Goal: Task Accomplishment & Management: Complete application form

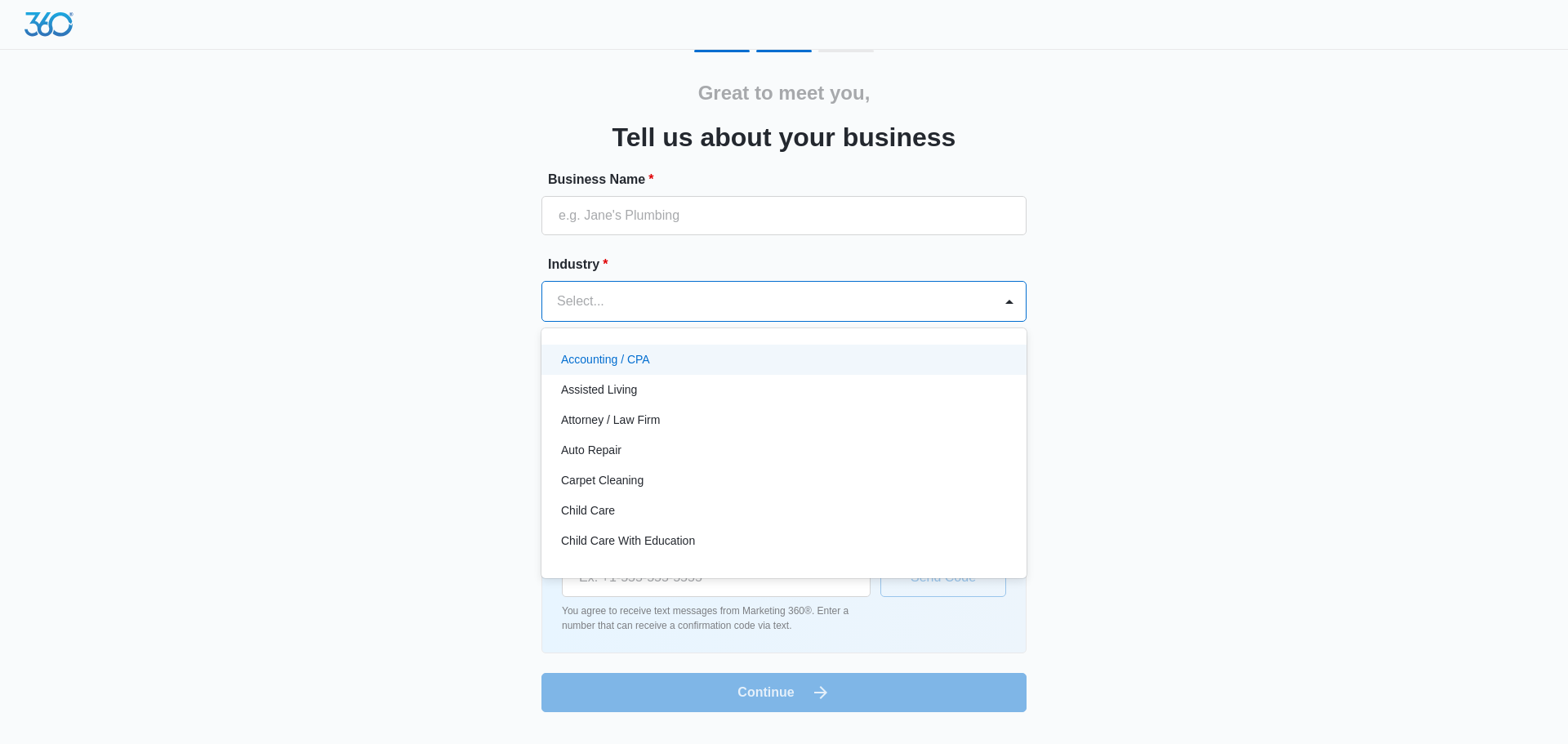
click at [743, 295] on div at bounding box center [764, 301] width 415 height 23
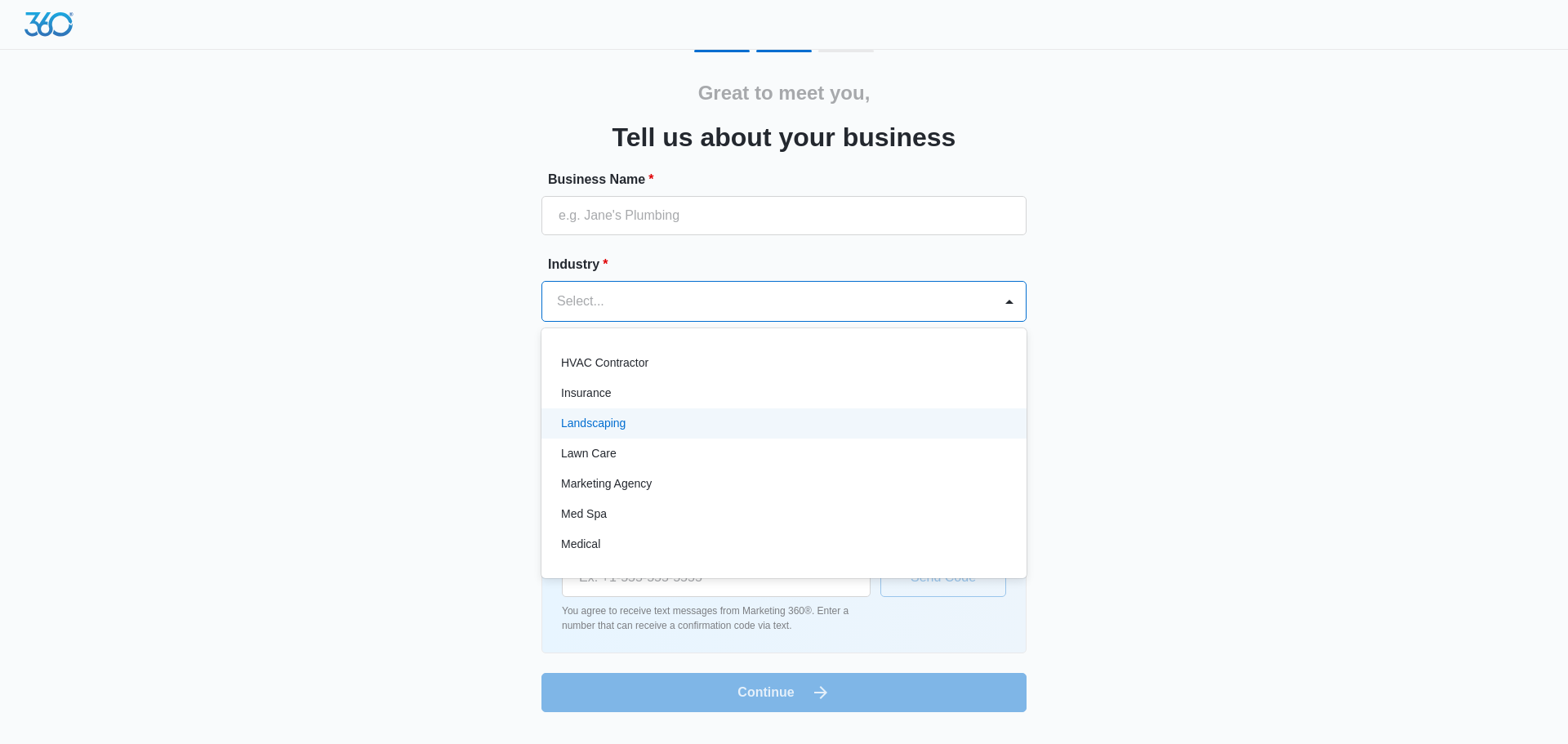
scroll to position [654, 0]
click at [668, 436] on div "Insurance" at bounding box center [783, 431] width 443 height 17
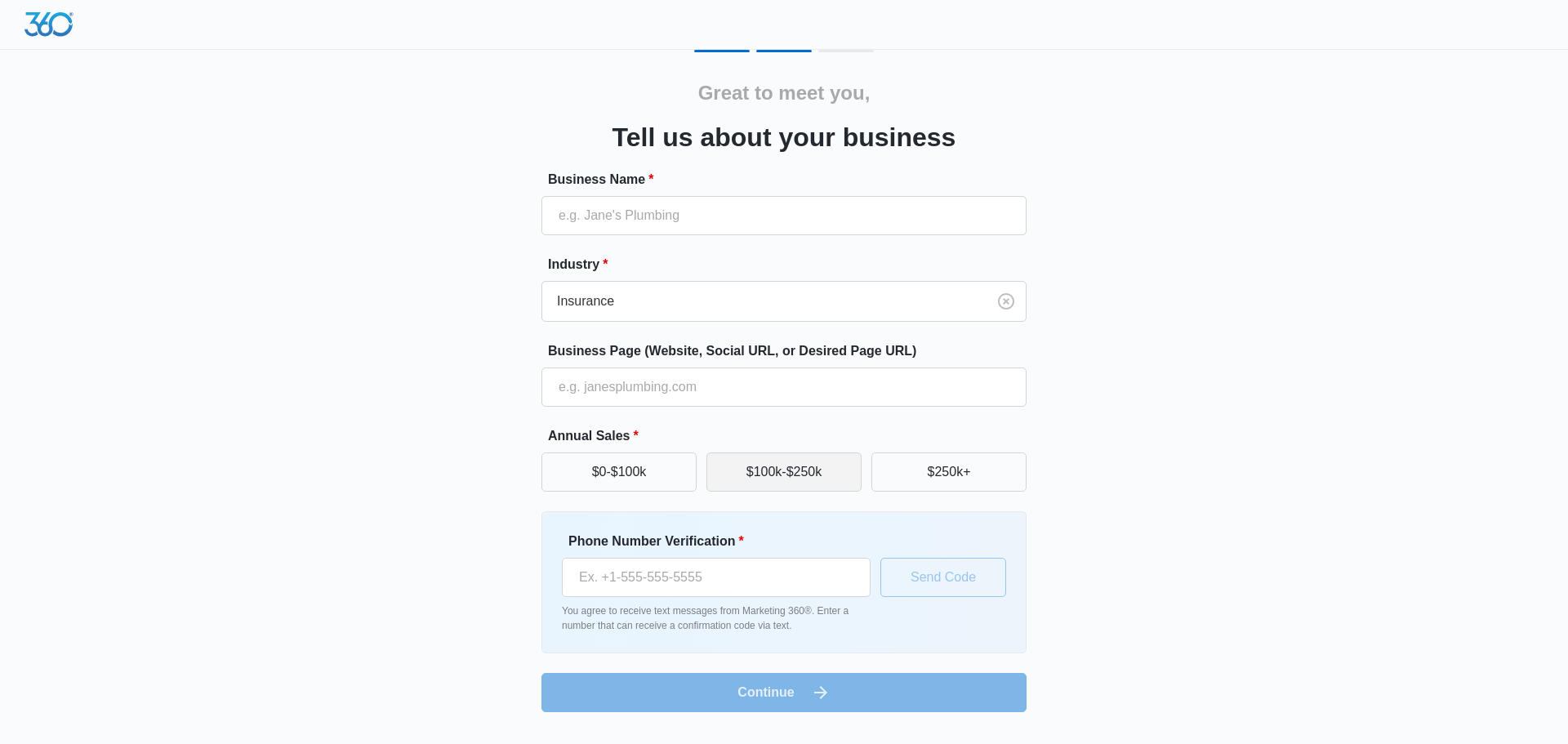
click at [761, 480] on button "$100k-$250k" at bounding box center [784, 472] width 155 height 39
click at [679, 579] on input "Phone Number Verification *" at bounding box center [717, 577] width 309 height 39
type input "(424) 265-3500"
drag, startPoint x: 626, startPoint y: 215, endPoint x: 366, endPoint y: 207, distance: 260.1
click at [366, 207] on div "Great to meet you, Tell us about your business Business Name * SMS Industry * I…" at bounding box center [784, 381] width 981 height 663
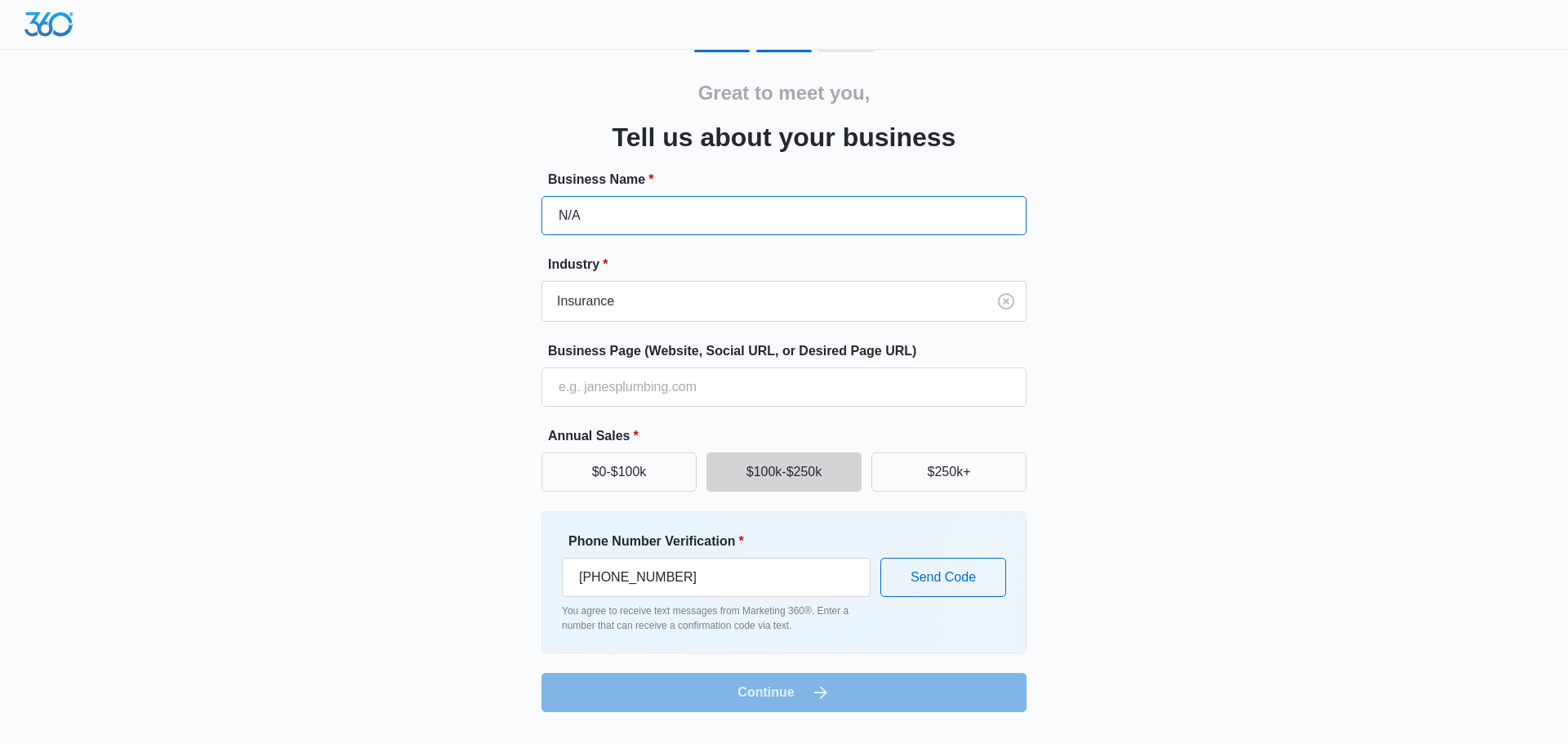
type input "N/A"
click at [422, 202] on div "Great to meet you, Tell us about your business Business Name * N/A Industry * I…" at bounding box center [784, 381] width 981 height 663
click at [953, 578] on button "Send Code" at bounding box center [943, 577] width 126 height 39
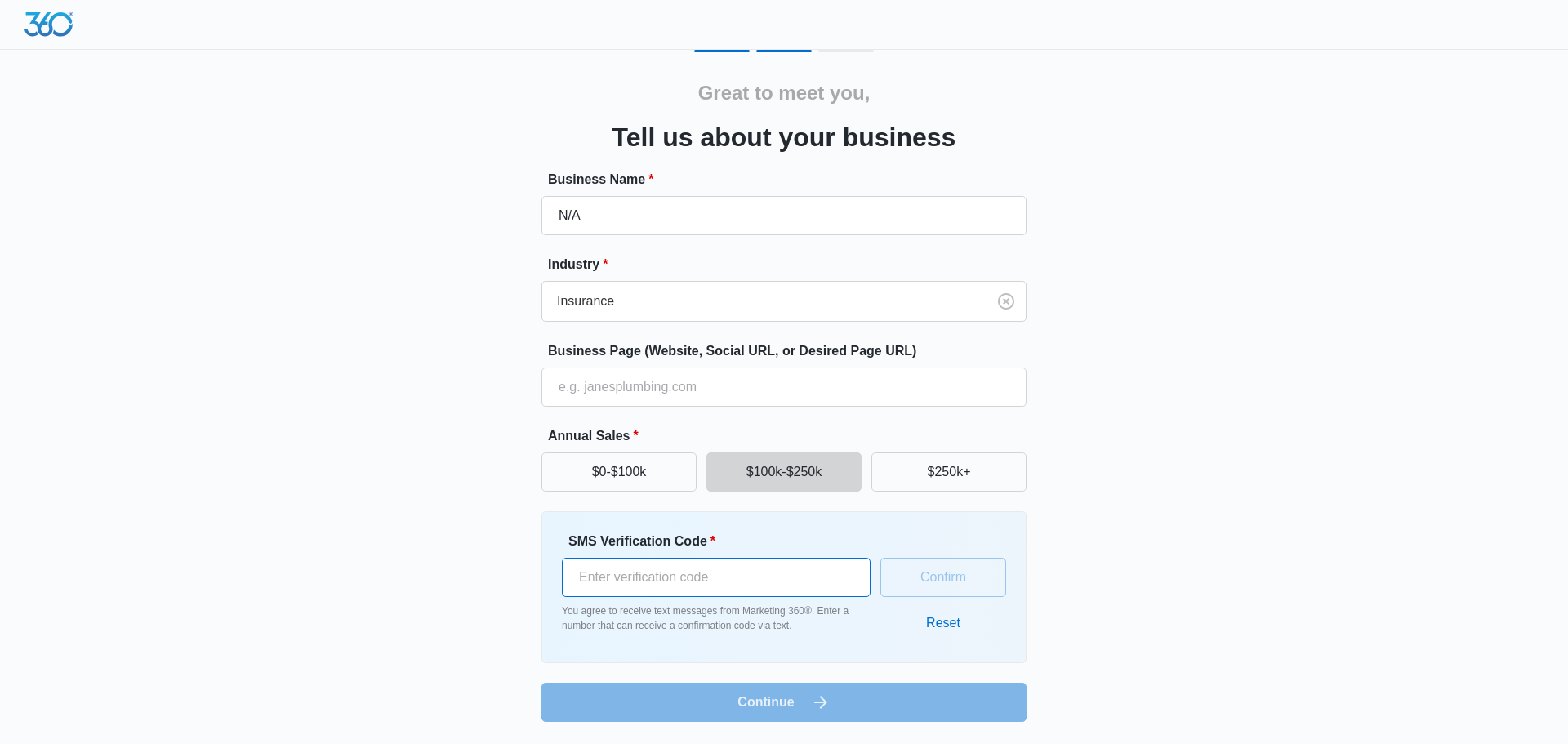
click at [673, 578] on input "SMS Verification Code *" at bounding box center [717, 577] width 309 height 39
type input "858082"
click at [973, 570] on button "Confirm" at bounding box center [943, 577] width 126 height 39
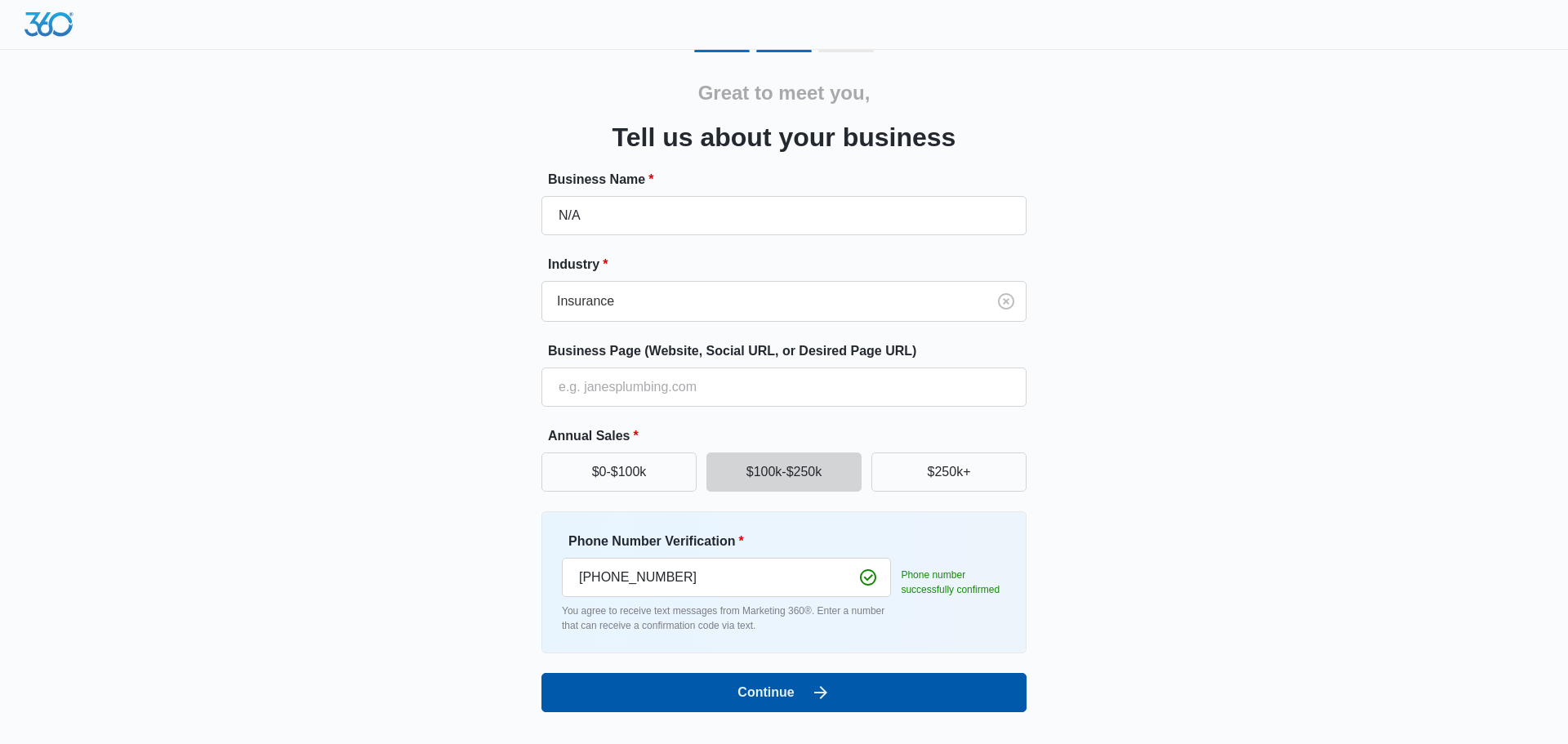
click at [845, 684] on button "Continue" at bounding box center [784, 692] width 485 height 39
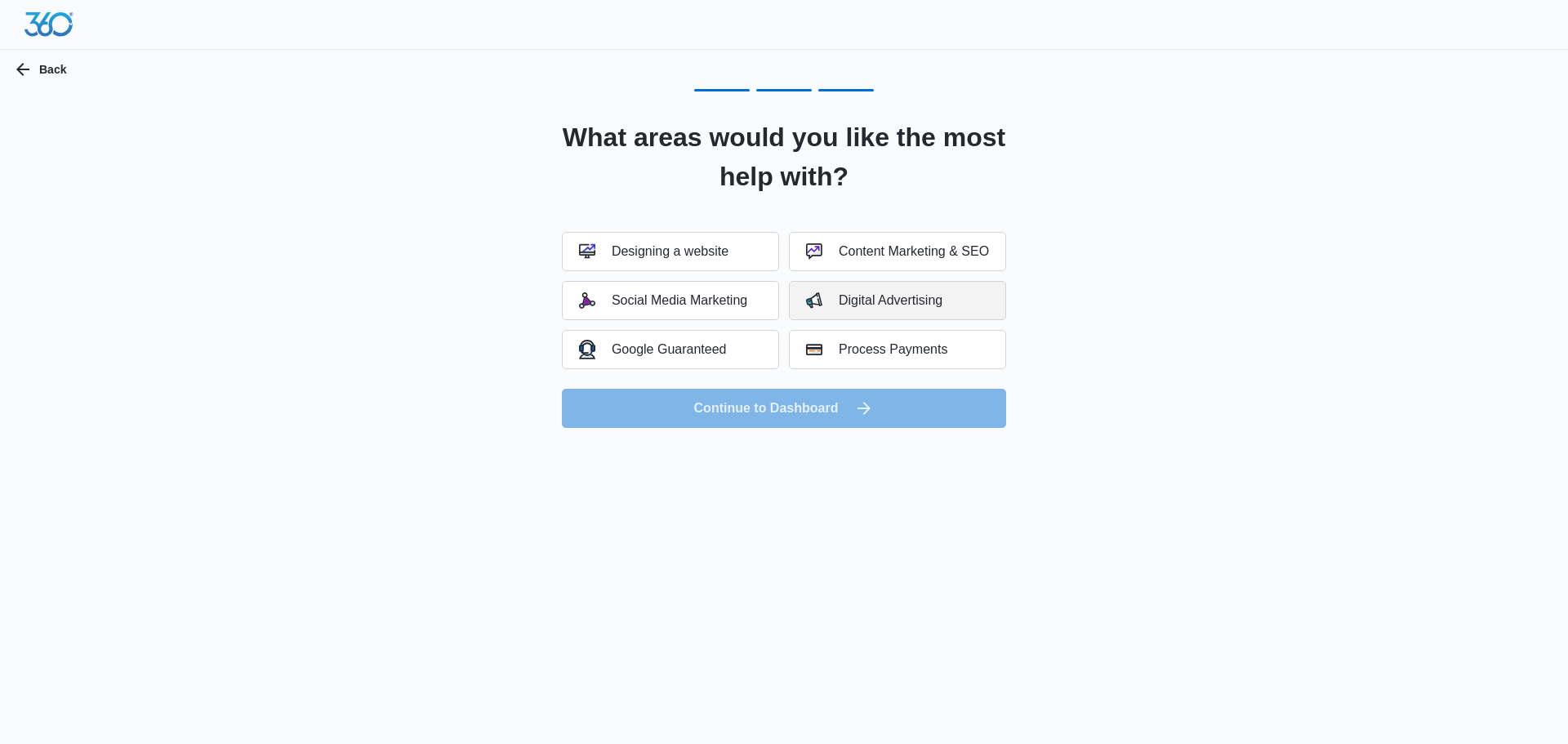
click at [942, 303] on div "Digital Advertising" at bounding box center [874, 301] width 136 height 16
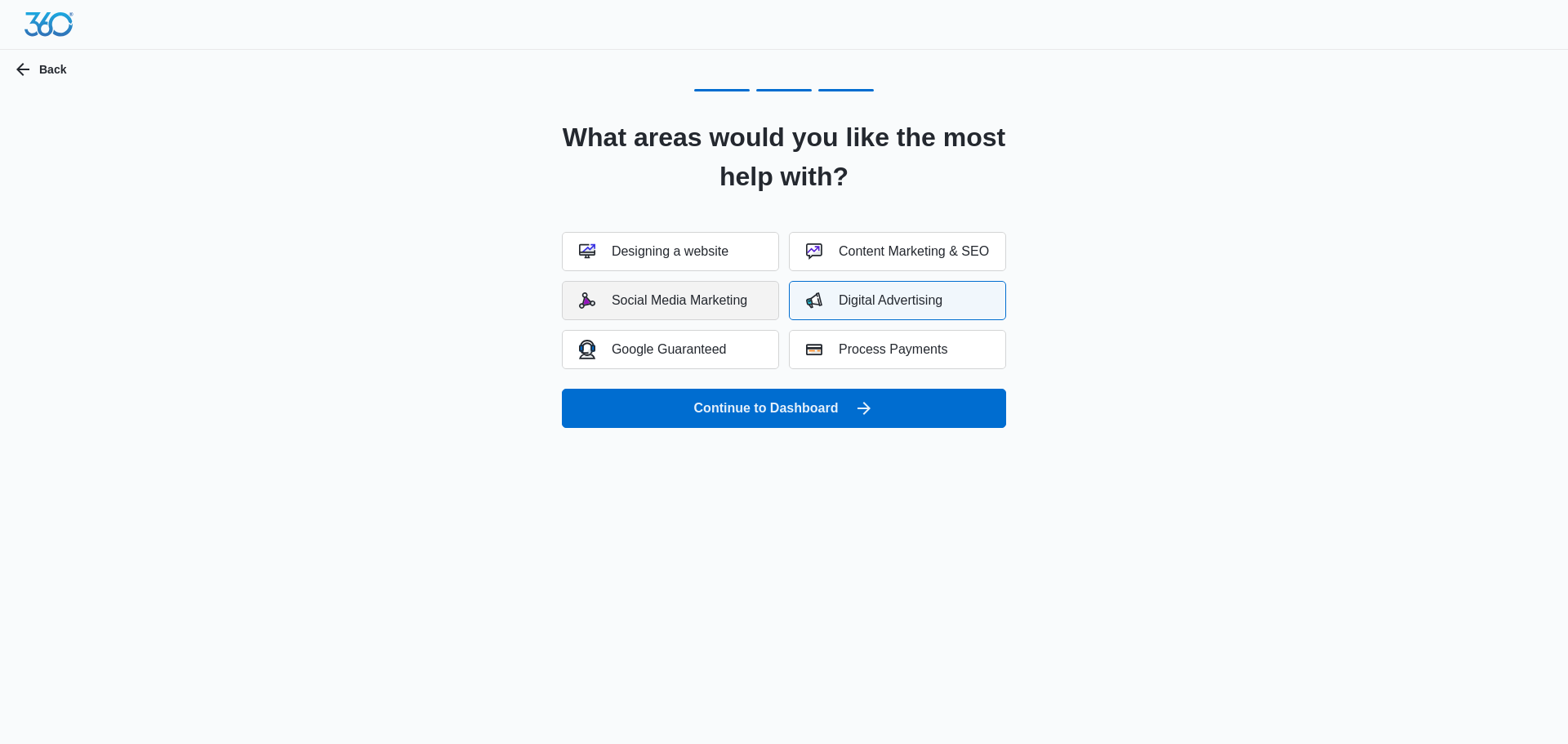
click at [738, 298] on div "Social Media Marketing" at bounding box center [663, 301] width 168 height 16
click at [752, 349] on button "Google Guaranteed" at bounding box center [671, 349] width 217 height 39
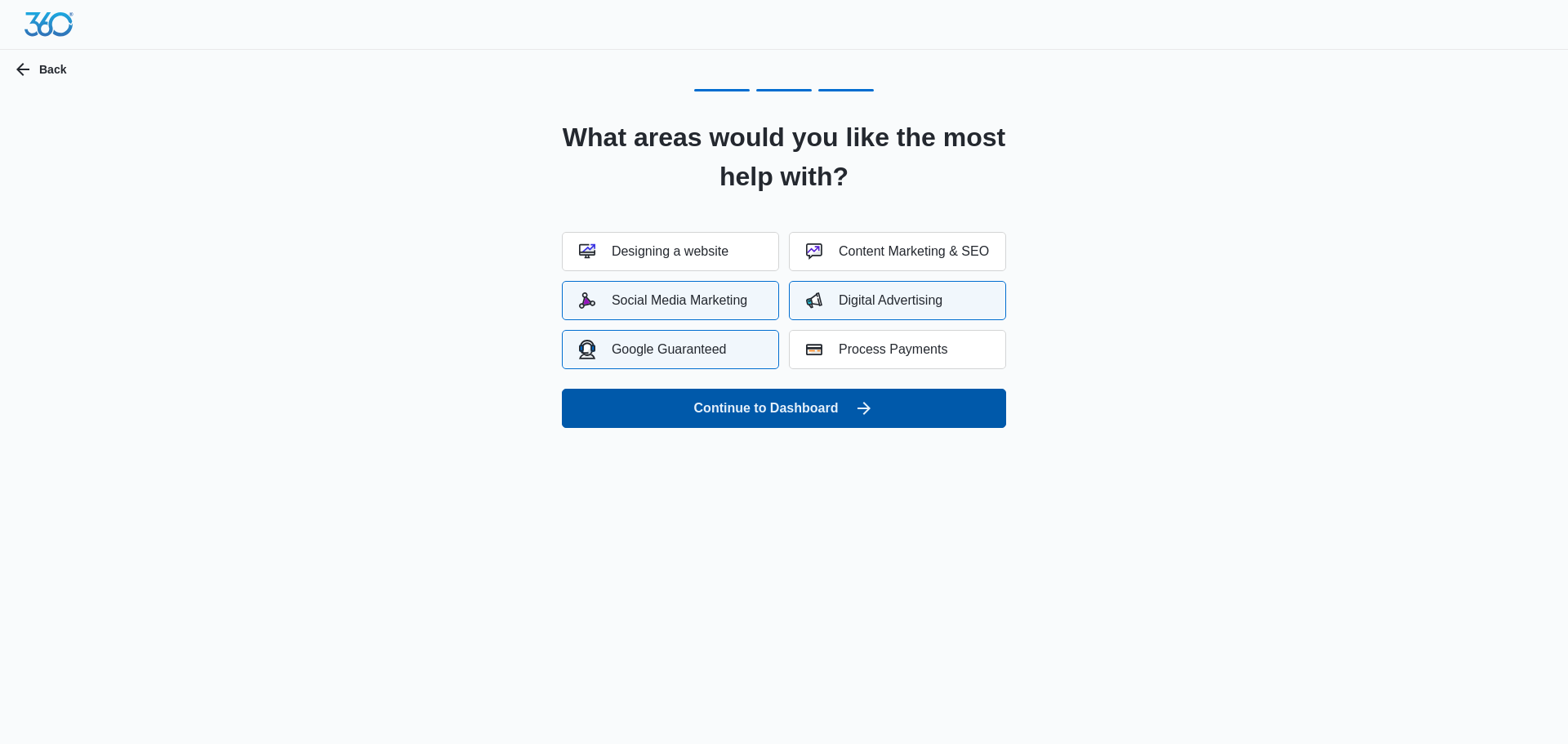
click at [871, 402] on icon "submit" at bounding box center [864, 409] width 20 height 20
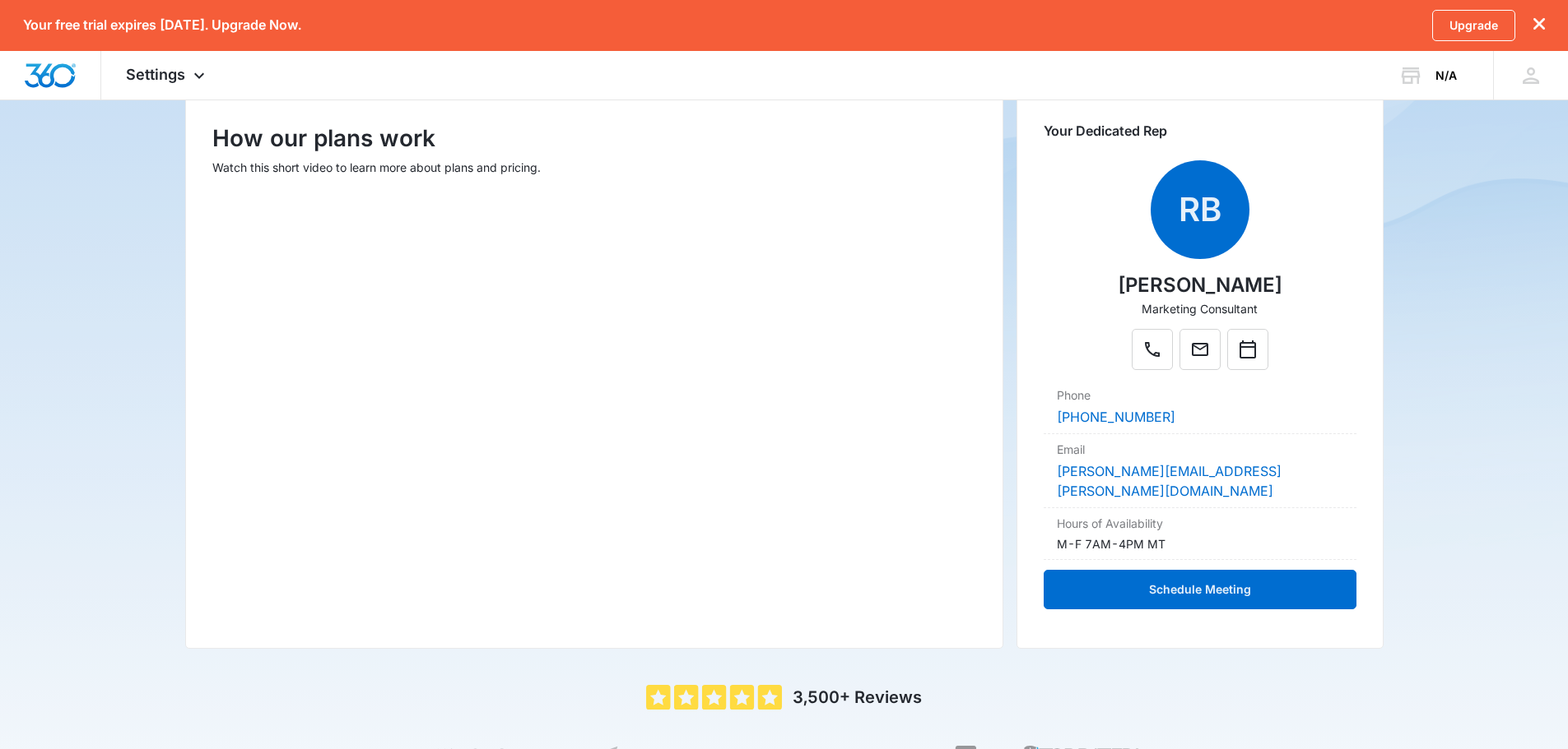
scroll to position [200, 0]
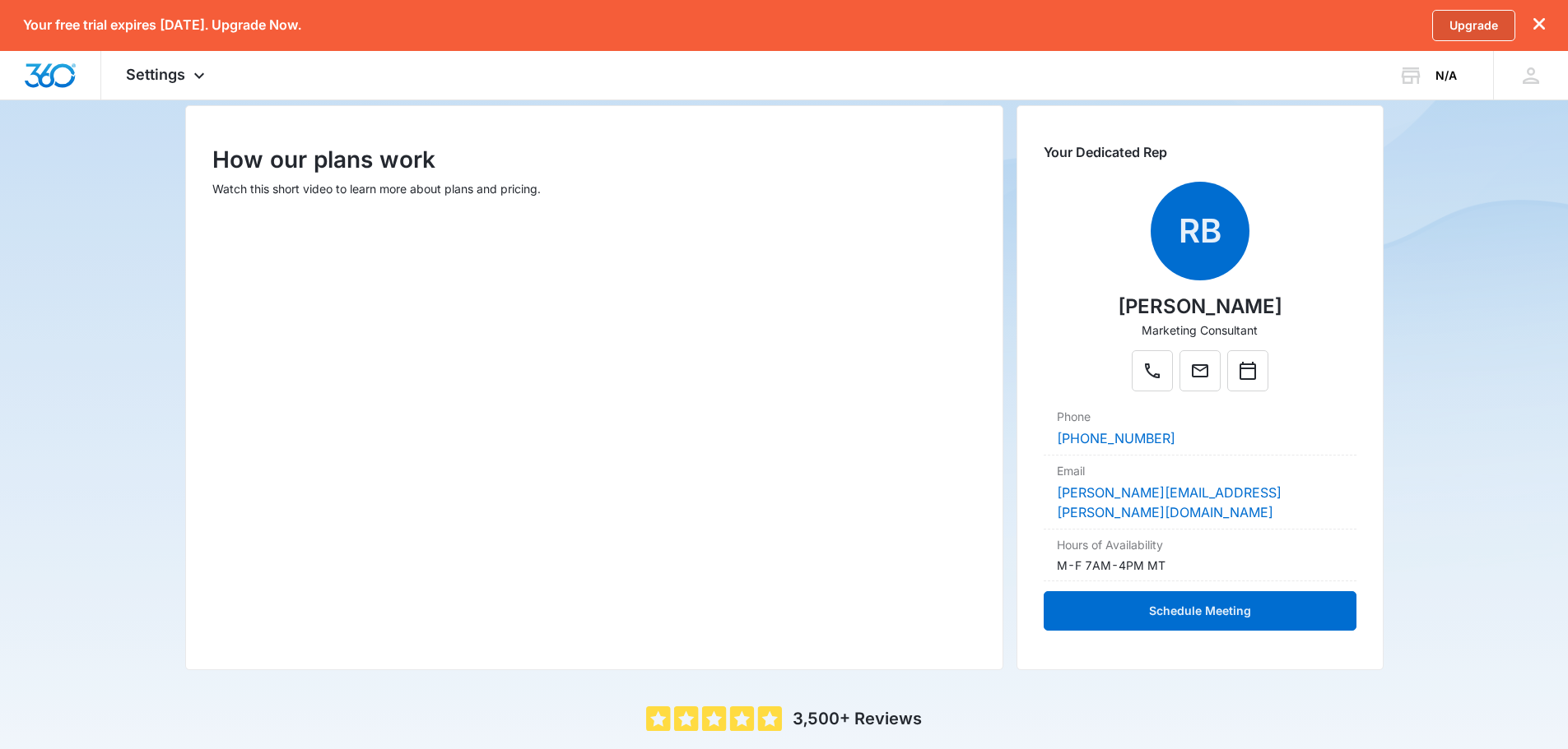
click at [1454, 25] on link "Upgrade" at bounding box center [1473, 25] width 83 height 31
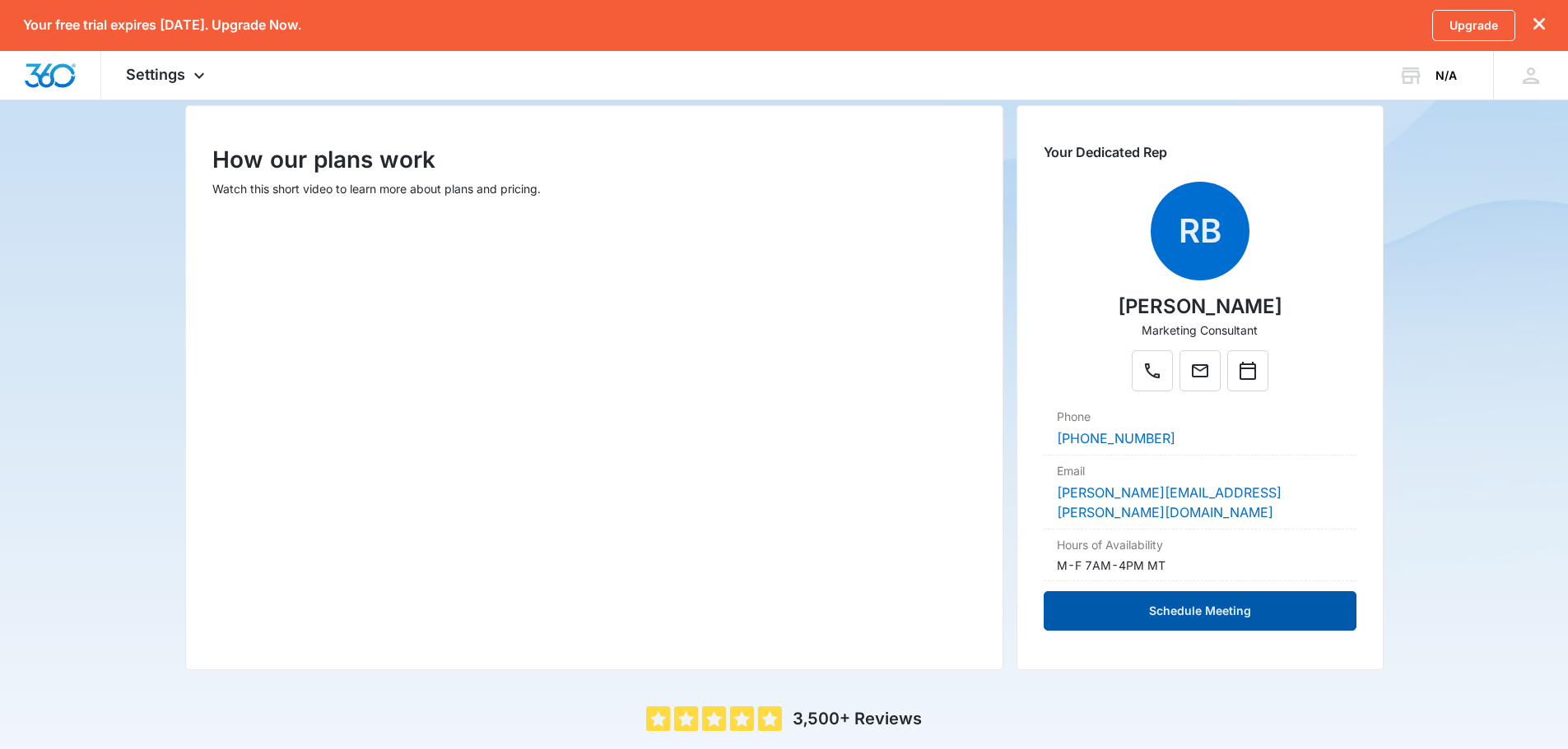
click at [1141, 592] on button "Schedule Meeting" at bounding box center [1199, 611] width 312 height 39
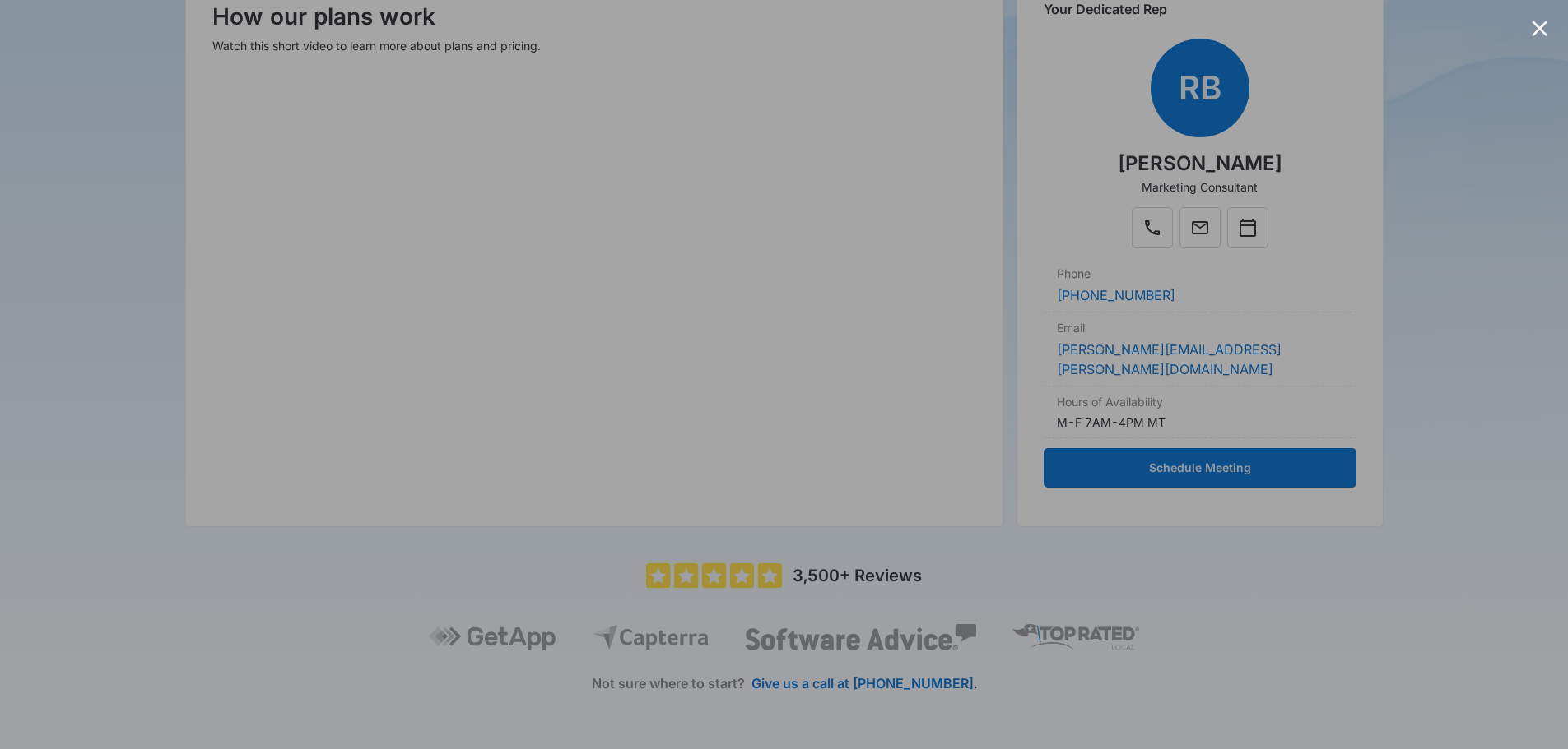
scroll to position [364, 0]
